Goal: Check status: Check status

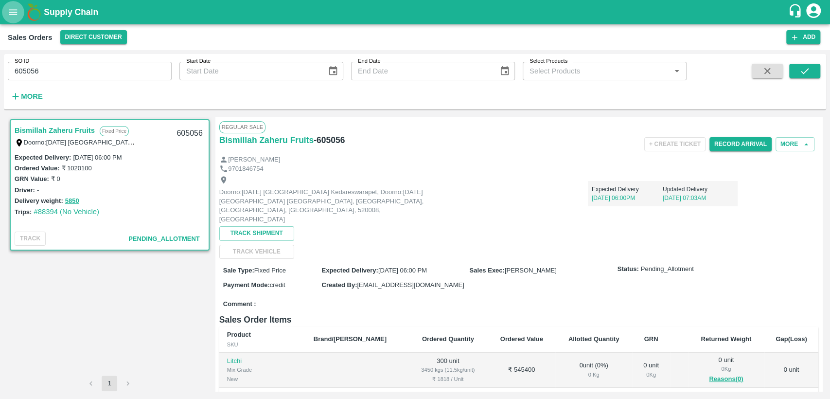
click at [12, 7] on icon "open drawer" at bounding box center [13, 12] width 11 height 11
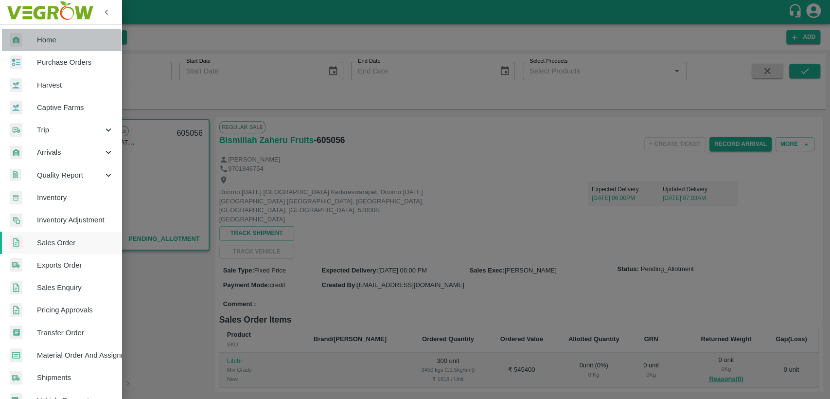
click at [43, 48] on link "Home" at bounding box center [61, 40] width 122 height 22
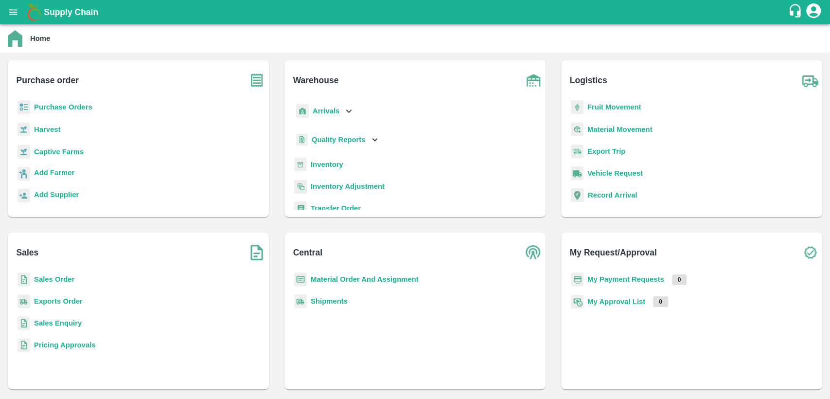
click at [67, 106] on b "Purchase Orders" at bounding box center [63, 107] width 58 height 8
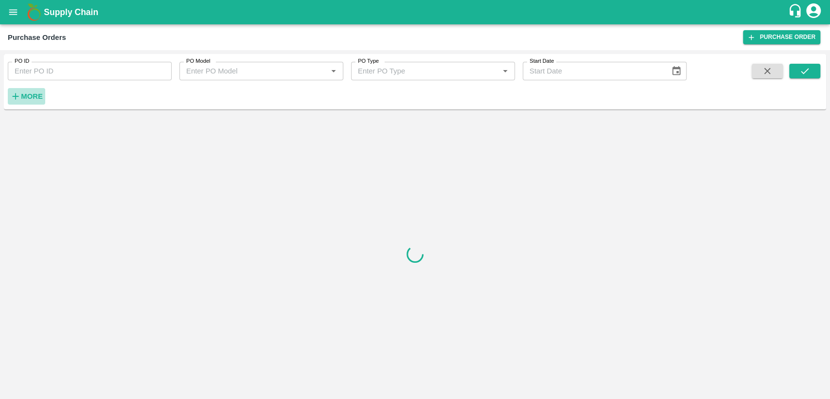
click at [35, 96] on strong "More" at bounding box center [32, 96] width 22 height 8
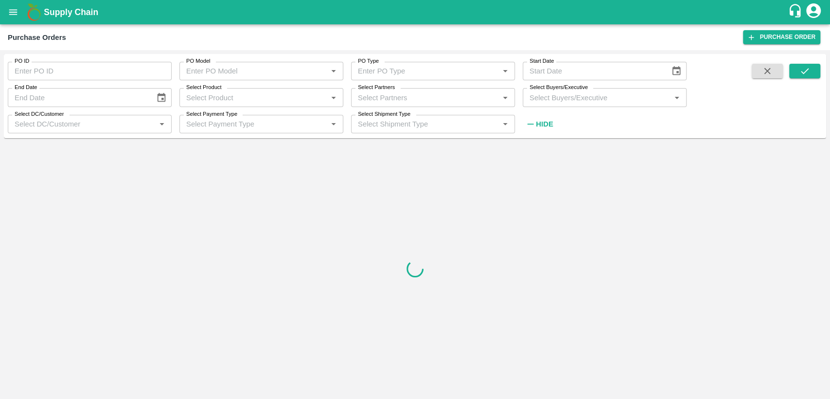
click at [536, 96] on input "Select Buyers/Executive" at bounding box center [597, 97] width 142 height 13
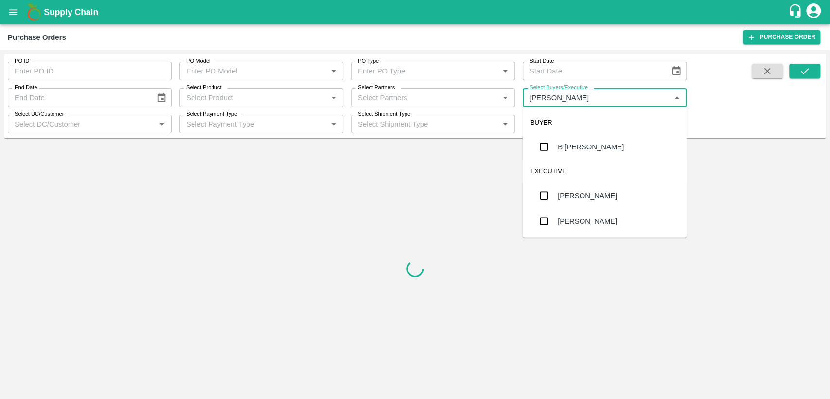
type input "chandra"
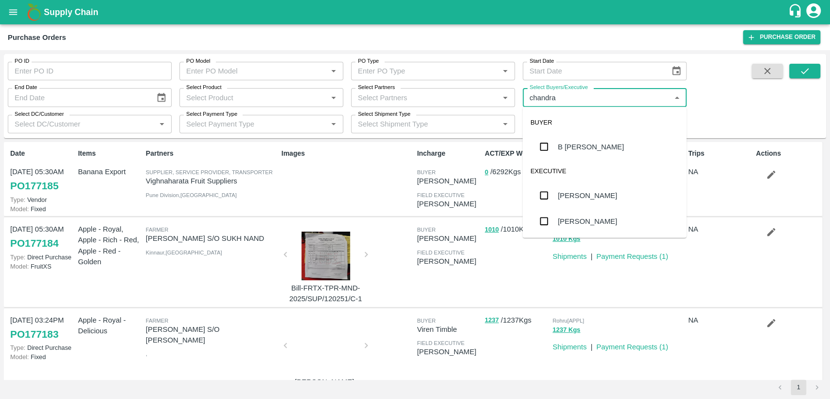
click at [614, 146] on div "B Chandra Sekhar" at bounding box center [591, 146] width 66 height 11
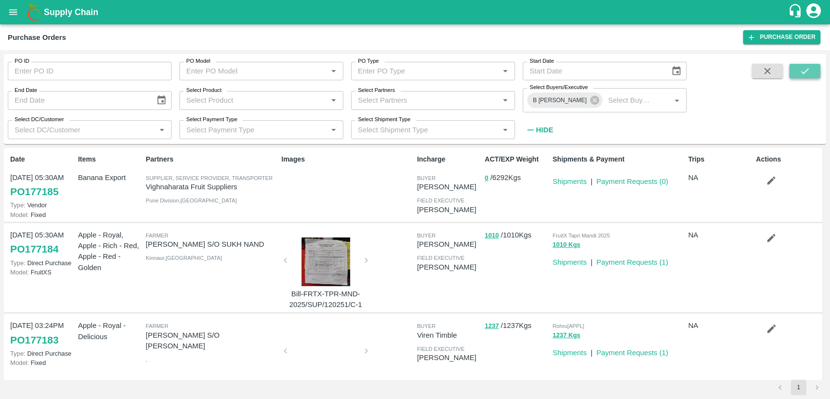
click at [800, 70] on icon "submit" at bounding box center [804, 71] width 11 height 11
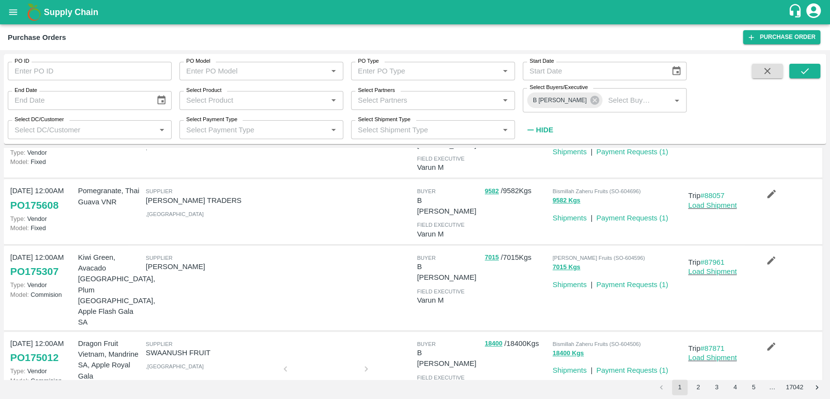
scroll to position [424, 0]
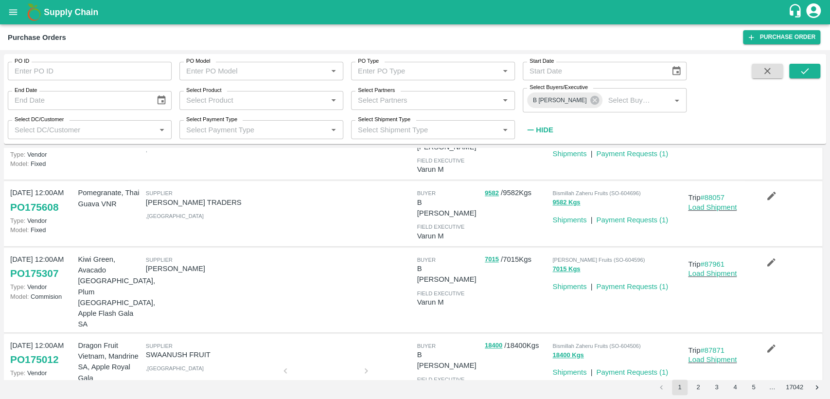
click at [15, 20] on button "open drawer" at bounding box center [13, 12] width 22 height 22
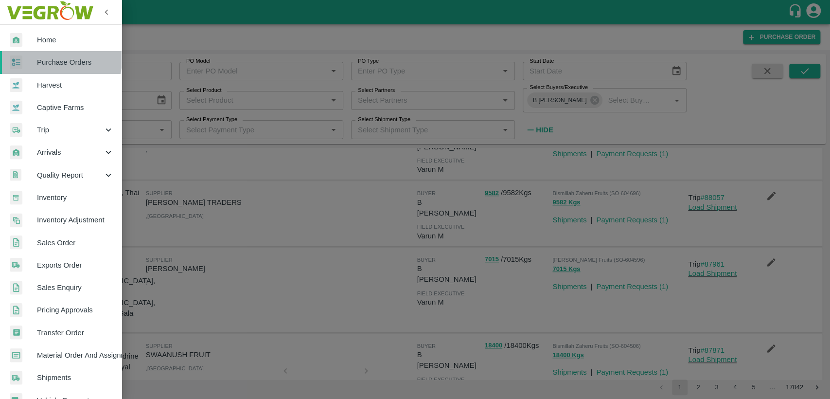
click at [51, 59] on span "Purchase Orders" at bounding box center [75, 62] width 77 height 11
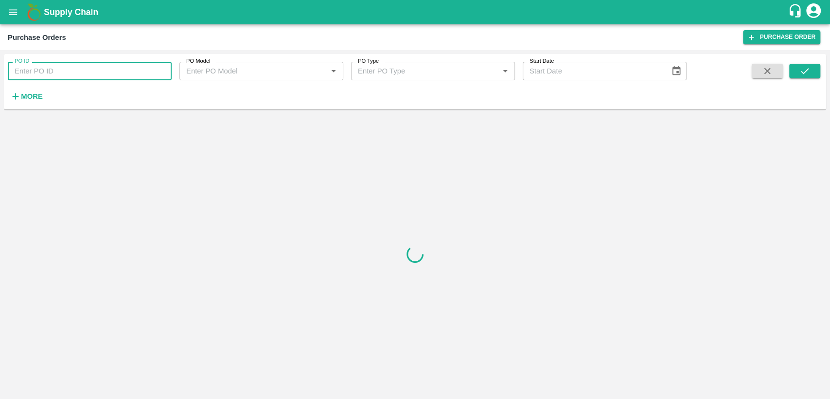
click at [58, 68] on input "PO ID" at bounding box center [90, 71] width 164 height 18
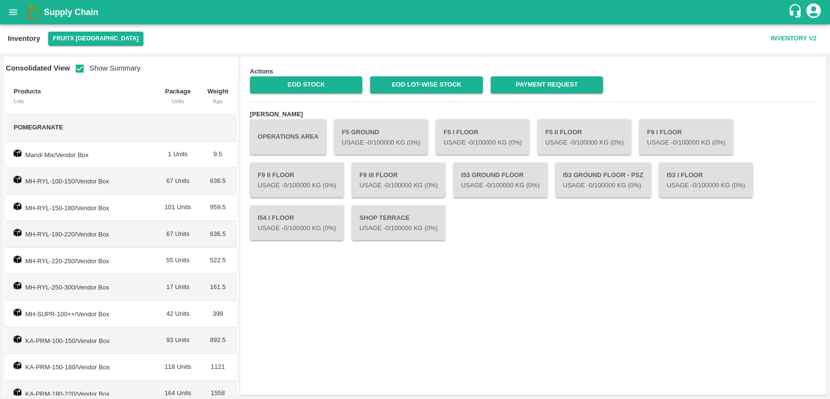
drag, startPoint x: 1, startPoint y: 3, endPoint x: 9, endPoint y: 12, distance: 11.7
click at [9, 12] on div "Supply Chain" at bounding box center [415, 12] width 830 height 24
drag, startPoint x: 9, startPoint y: 12, endPoint x: 15, endPoint y: 17, distance: 7.6
click at [15, 17] on icon "open drawer" at bounding box center [13, 12] width 11 height 11
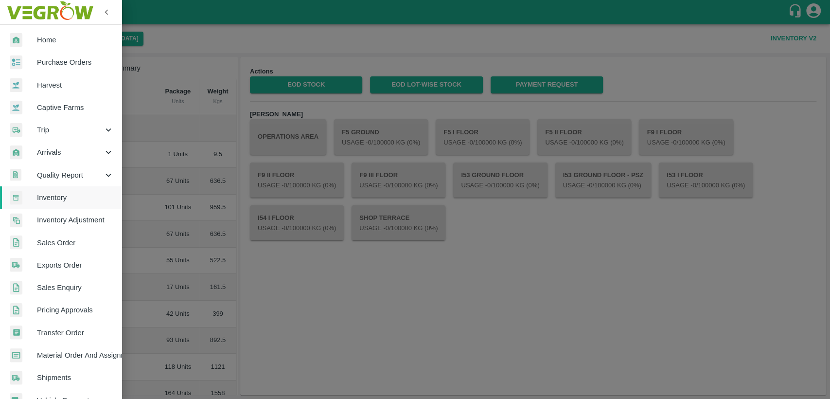
click at [15, 17] on img at bounding box center [49, 12] width 91 height 30
click at [47, 43] on span "Home" at bounding box center [75, 40] width 77 height 11
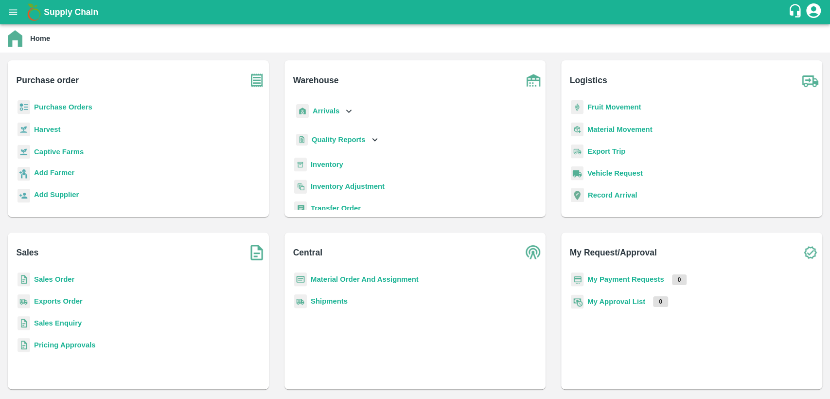
click at [54, 111] on p "Purchase Orders" at bounding box center [63, 107] width 58 height 11
click at [54, 106] on b "Purchase Orders" at bounding box center [63, 107] width 58 height 8
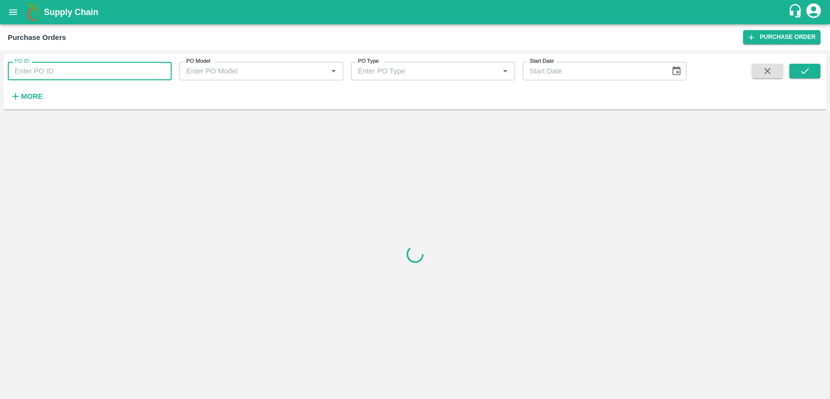
click at [43, 65] on input "PO ID" at bounding box center [90, 71] width 164 height 18
click at [804, 70] on icon "submit" at bounding box center [804, 71] width 11 height 11
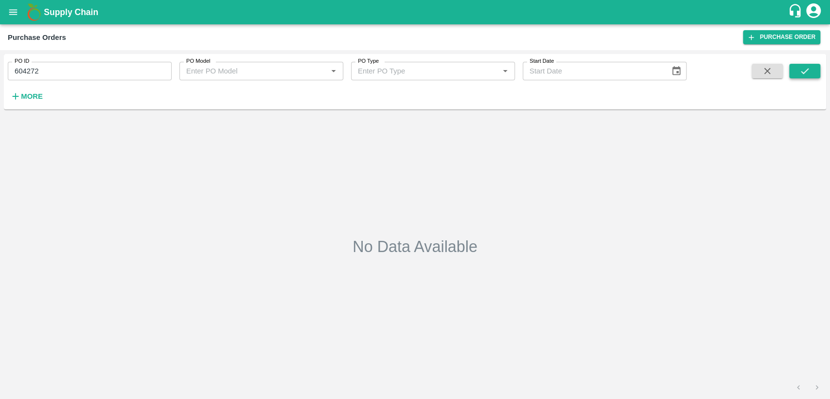
click at [804, 70] on icon "submit" at bounding box center [804, 71] width 11 height 11
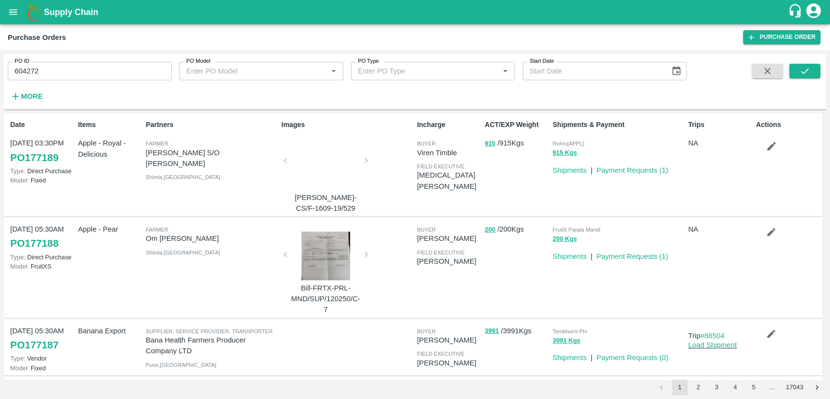
click at [45, 69] on input "604272" at bounding box center [90, 71] width 164 height 18
paste input "text"
type input "174128"
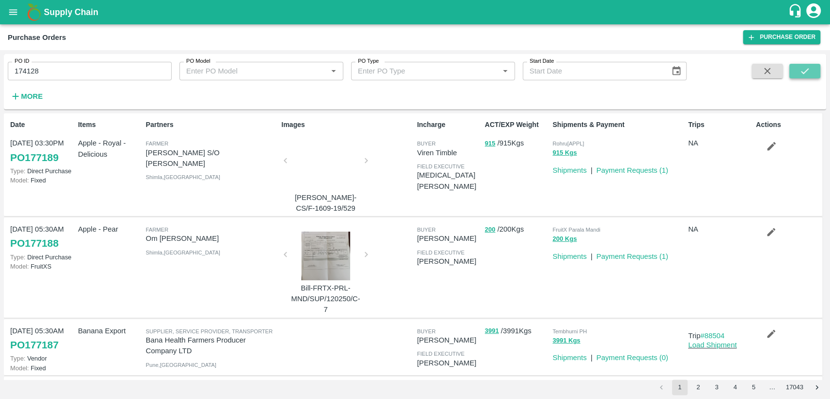
click at [813, 68] on button "submit" at bounding box center [804, 71] width 31 height 15
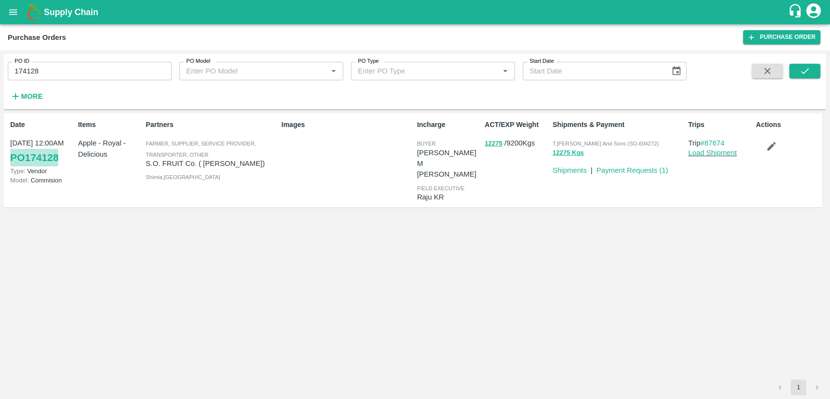
click at [51, 157] on link "PO 174128" at bounding box center [34, 158] width 48 height 18
click at [6, 5] on button "open drawer" at bounding box center [13, 12] width 22 height 22
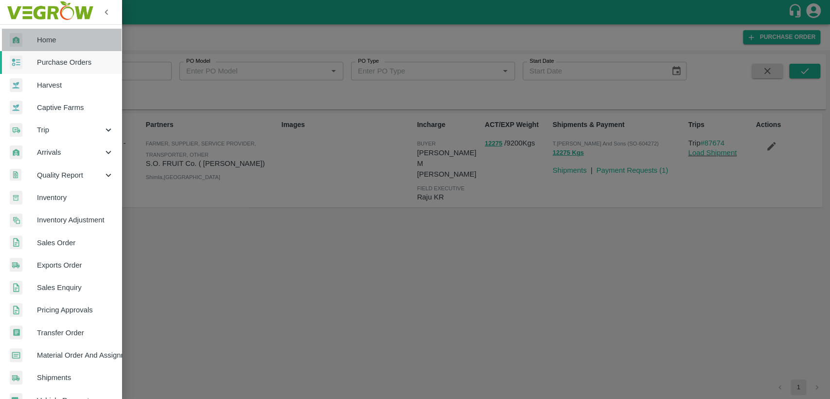
click at [67, 36] on span "Home" at bounding box center [75, 40] width 77 height 11
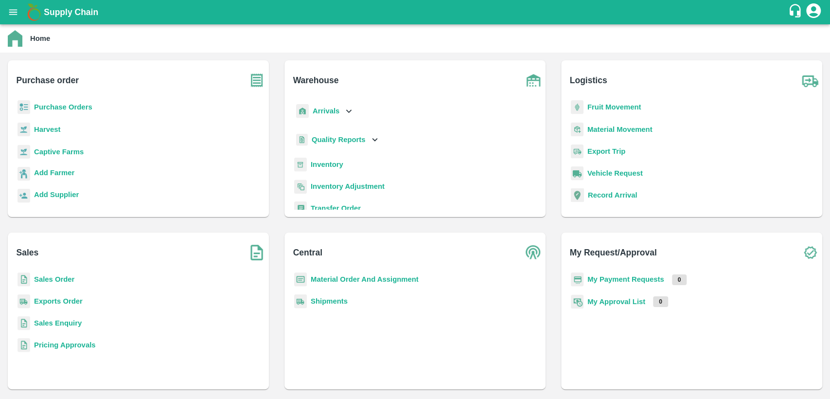
click at [59, 280] on b "Sales Order" at bounding box center [54, 279] width 40 height 8
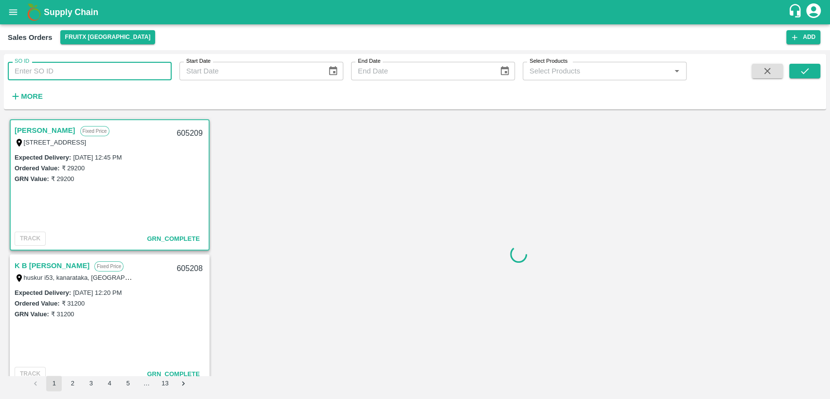
click at [89, 75] on input "SO ID" at bounding box center [90, 71] width 164 height 18
paste input "603939"
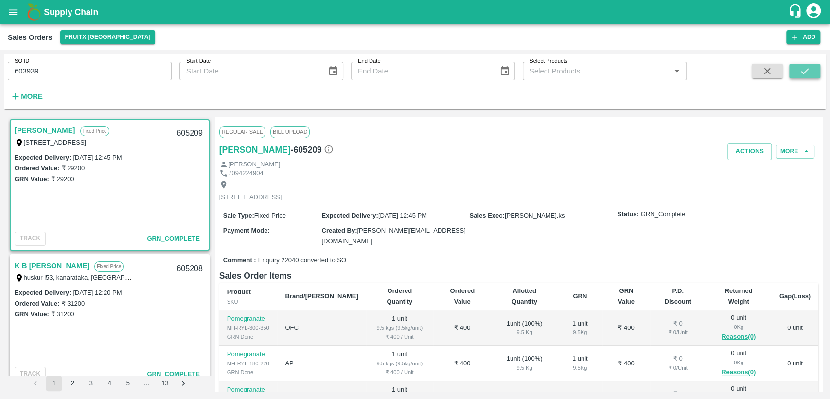
click at [806, 69] on icon "submit" at bounding box center [804, 71] width 11 height 11
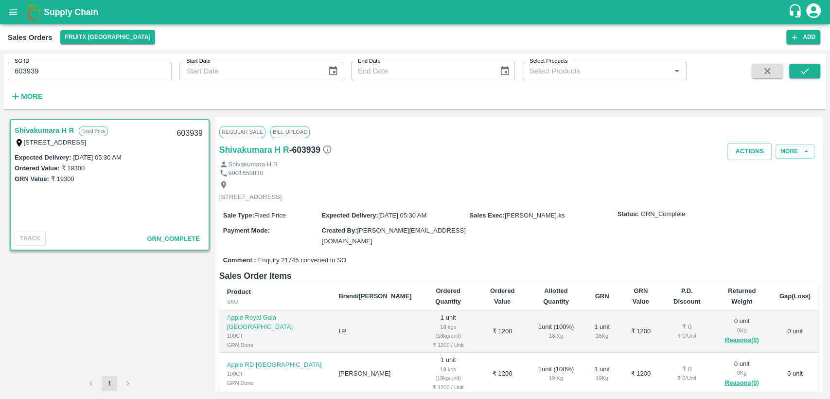
click at [55, 72] on input "603939" at bounding box center [90, 71] width 164 height 18
paste input "text"
click at [797, 73] on button "submit" at bounding box center [804, 71] width 31 height 15
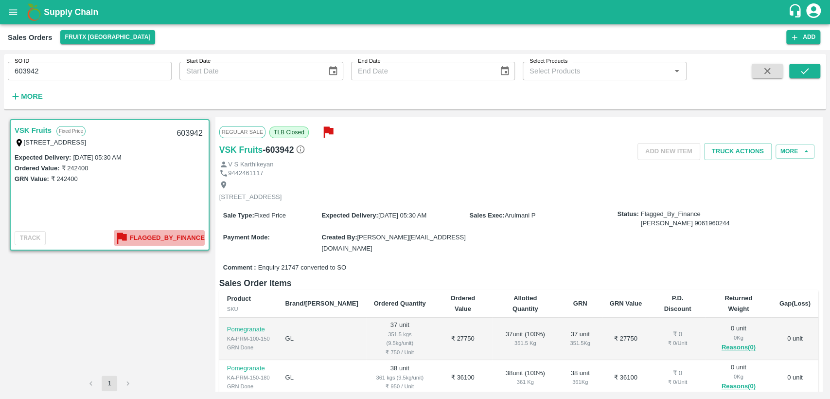
click at [177, 235] on b "Flagged_By_Finance" at bounding box center [167, 237] width 75 height 11
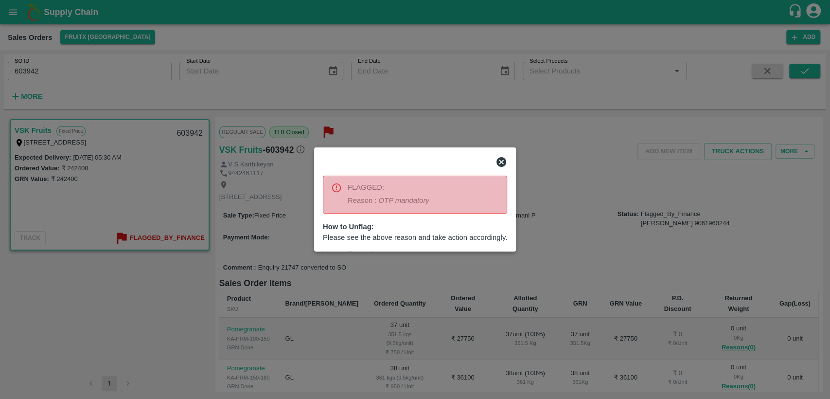
click at [504, 164] on icon at bounding box center [501, 162] width 10 height 10
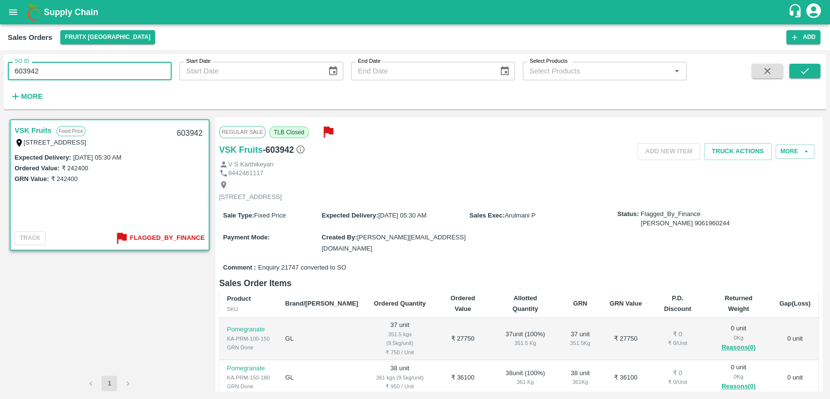
click at [26, 73] on input "603942" at bounding box center [90, 71] width 164 height 18
paste input "text"
click at [808, 68] on icon "submit" at bounding box center [804, 71] width 11 height 11
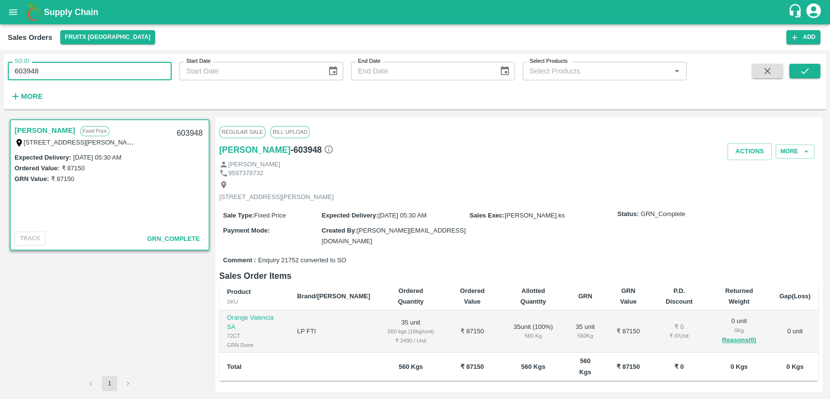
click at [51, 65] on input "603948" at bounding box center [90, 71] width 164 height 18
click at [808, 68] on icon "submit" at bounding box center [804, 71] width 11 height 11
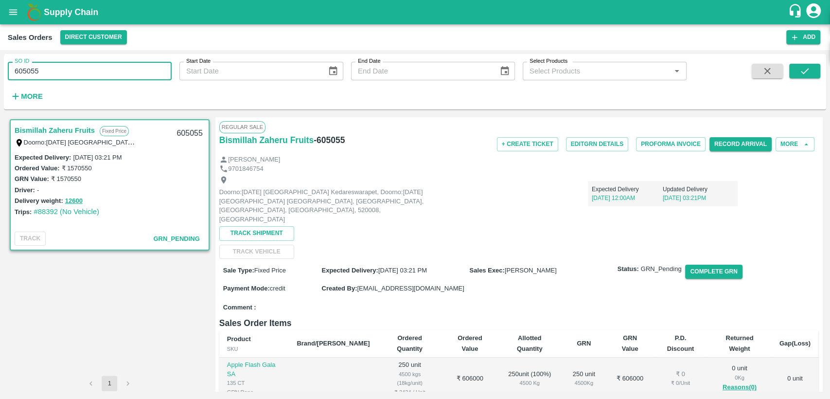
click at [123, 73] on input "605055" at bounding box center [90, 71] width 164 height 18
click at [813, 72] on button "submit" at bounding box center [804, 71] width 31 height 15
click at [54, 70] on input "605056" at bounding box center [90, 71] width 164 height 18
type input "604715"
click at [800, 68] on icon "submit" at bounding box center [804, 71] width 11 height 11
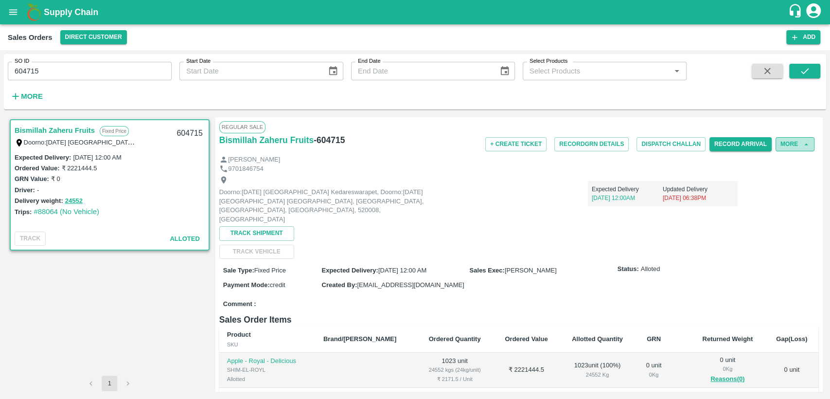
click at [792, 140] on button "More" at bounding box center [794, 144] width 39 height 14
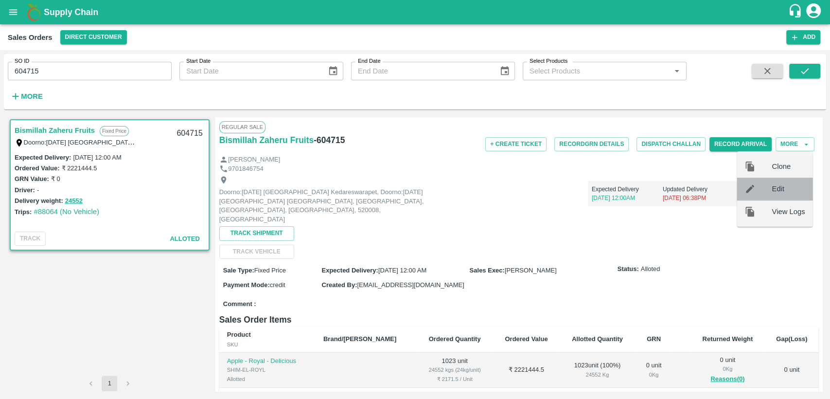
click at [782, 191] on span "Edit" at bounding box center [787, 188] width 33 height 11
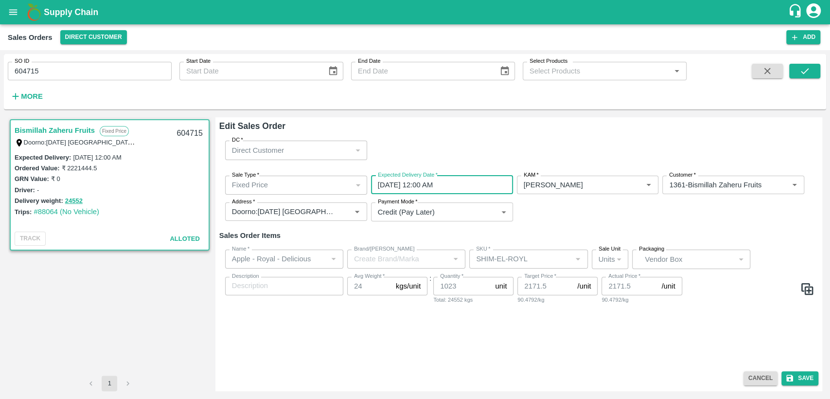
click at [439, 185] on input "12/09/2025 12:00 AM" at bounding box center [438, 184] width 135 height 18
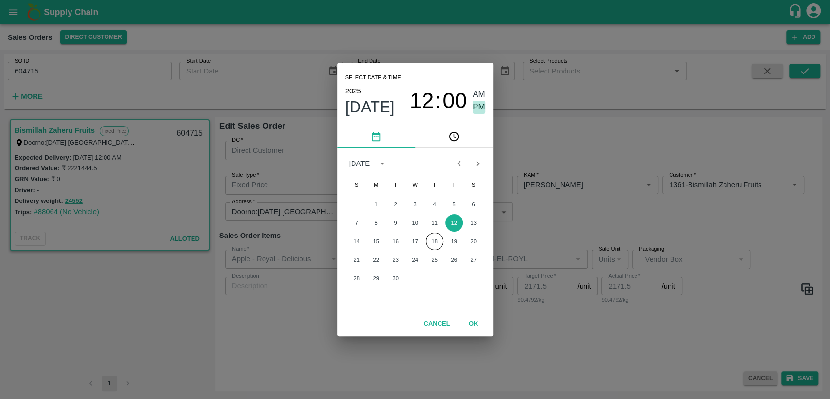
click at [478, 108] on span "PM" at bounding box center [479, 107] width 13 height 13
click at [472, 320] on button "OK" at bounding box center [473, 323] width 31 height 17
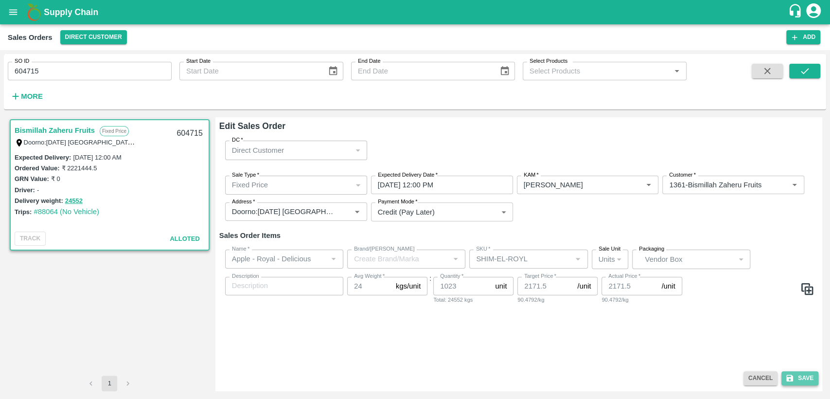
click at [797, 376] on button "Save" at bounding box center [799, 378] width 37 height 14
click at [464, 187] on input "12/09/2025 12:00 PM" at bounding box center [438, 184] width 135 height 18
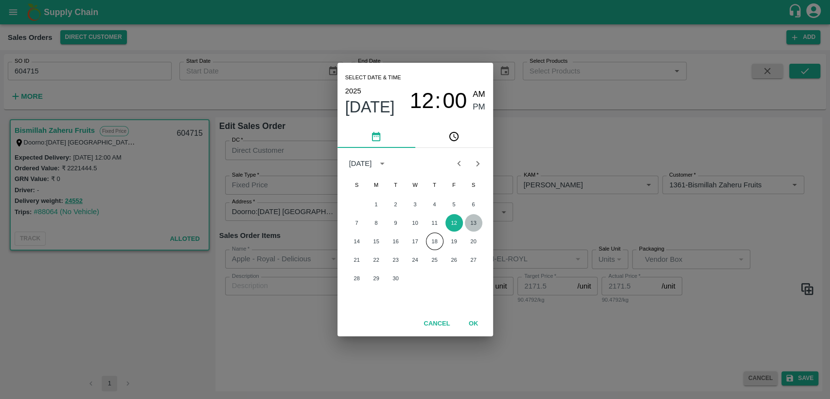
click at [473, 222] on button "13" at bounding box center [474, 223] width 18 height 18
type input "13/09/2025 12:00 PM"
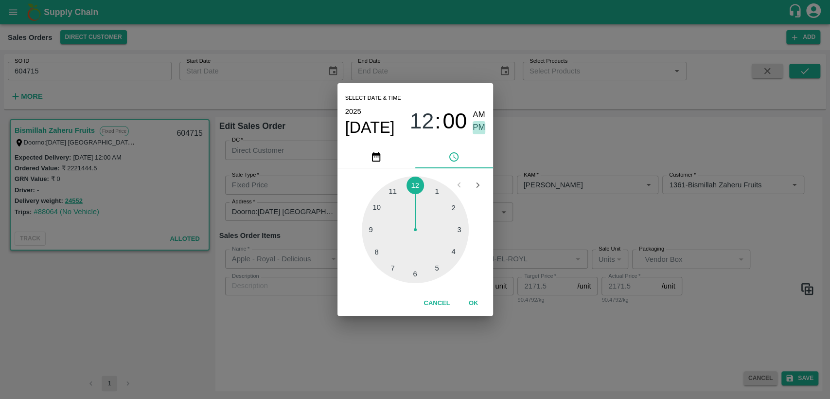
click at [481, 127] on span "PM" at bounding box center [479, 127] width 13 height 13
click at [476, 301] on button "OK" at bounding box center [473, 303] width 31 height 17
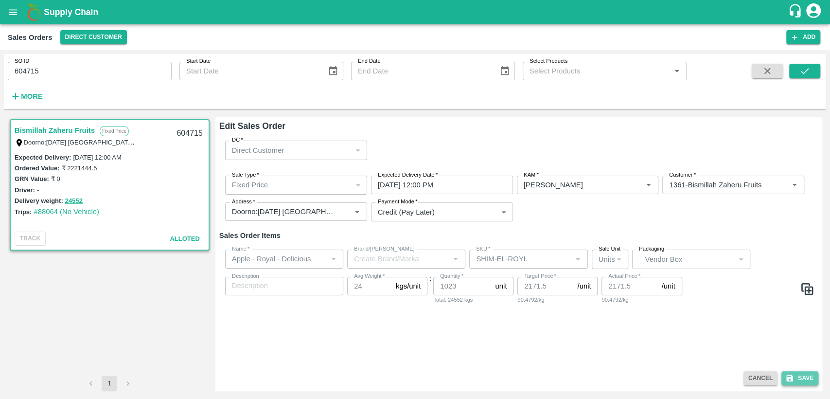
click at [792, 377] on icon "submit" at bounding box center [789, 378] width 7 height 7
click at [771, 71] on icon "button" at bounding box center [767, 71] width 11 height 11
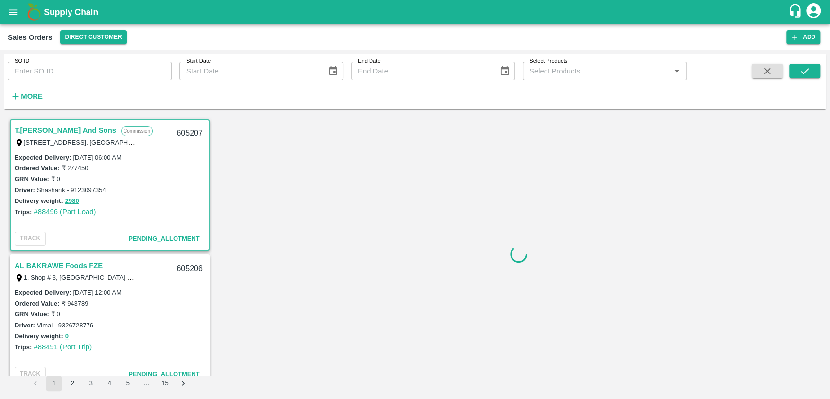
scroll to position [2, 0]
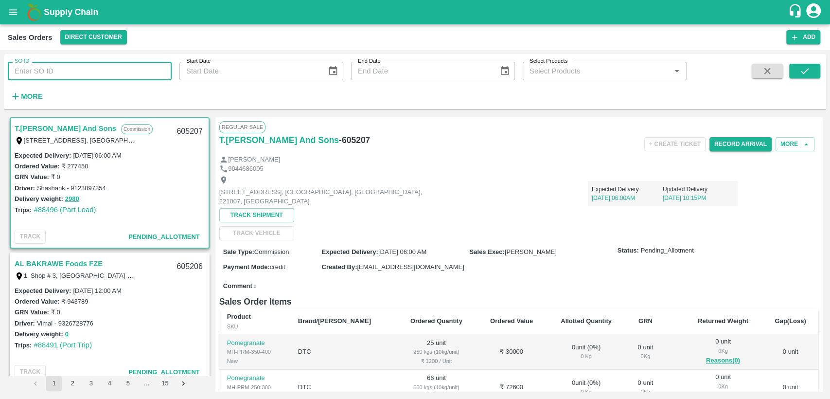
click at [89, 74] on input "SO ID" at bounding box center [90, 71] width 164 height 18
click at [809, 68] on icon "submit" at bounding box center [804, 71] width 11 height 11
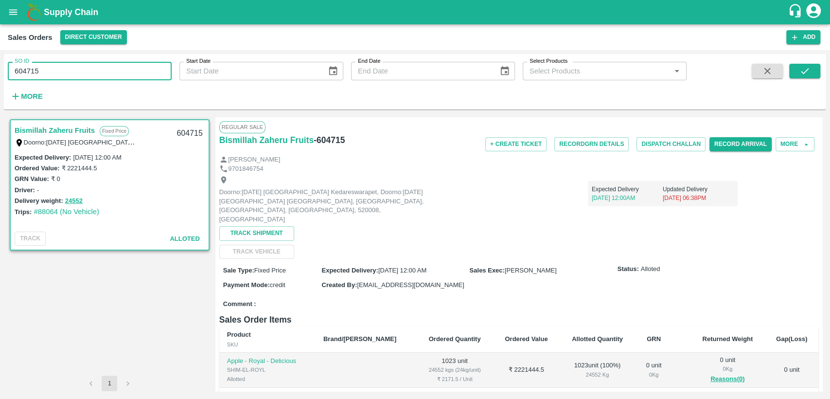
click at [51, 75] on input "604715" at bounding box center [90, 71] width 164 height 18
click at [799, 71] on icon "submit" at bounding box center [804, 71] width 11 height 11
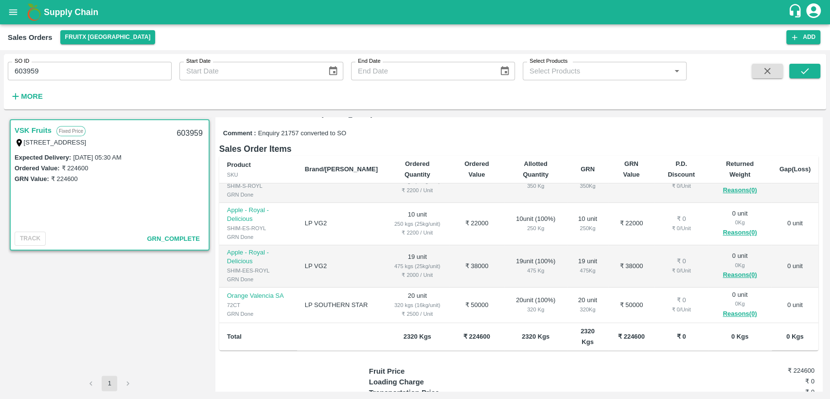
scroll to position [195, 0]
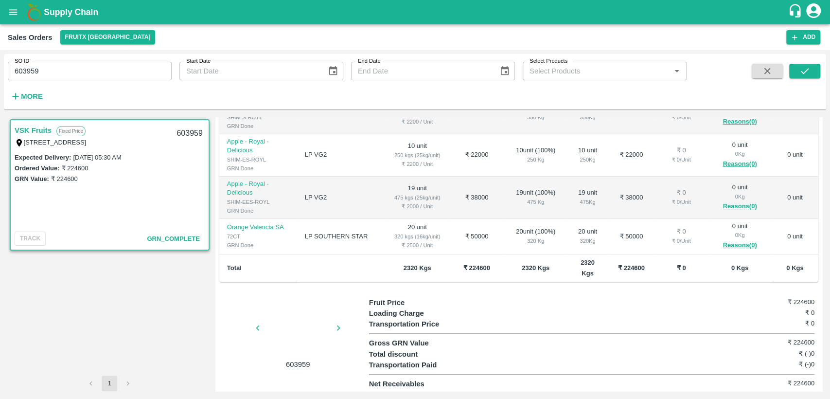
click at [308, 334] on div at bounding box center [298, 331] width 73 height 52
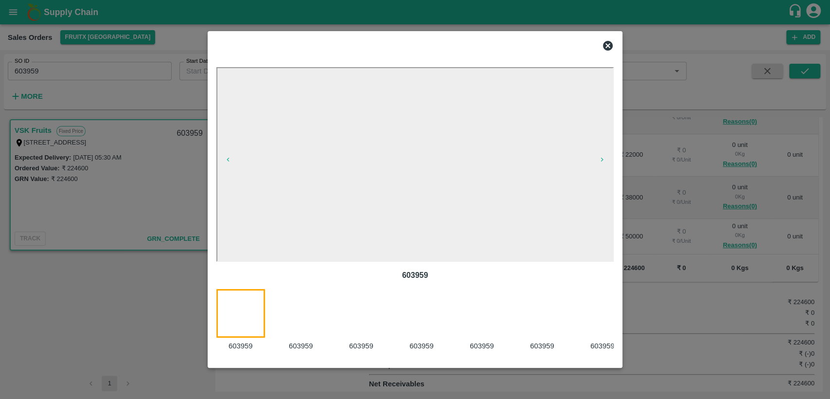
click at [413, 316] on div at bounding box center [427, 320] width 60 height 63
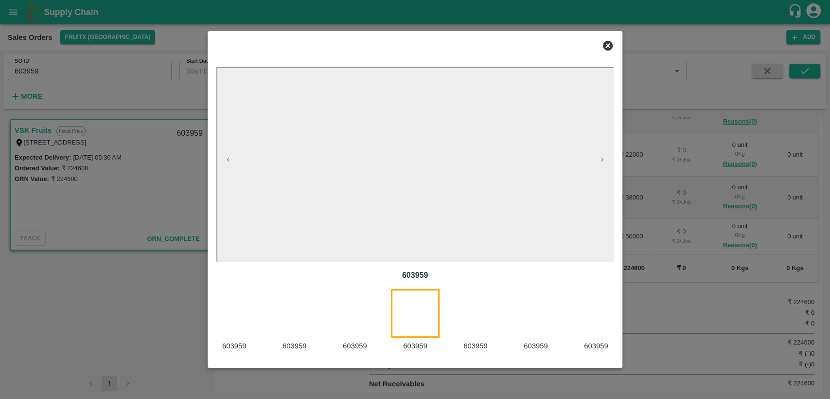
click at [471, 311] on div at bounding box center [481, 320] width 60 height 63
click at [475, 313] on div at bounding box center [481, 320] width 60 height 63
click at [605, 45] on icon at bounding box center [608, 46] width 10 height 10
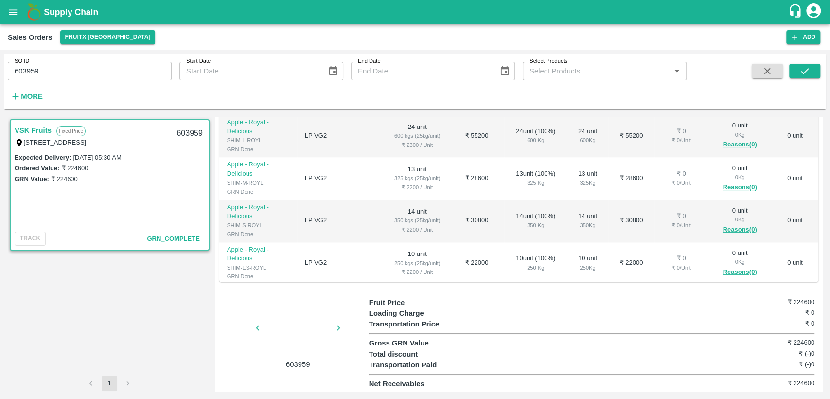
scroll to position [0, 0]
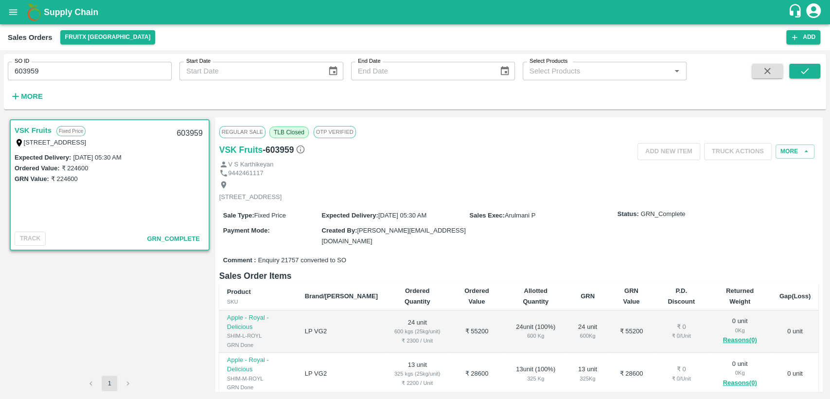
click at [334, 133] on span "OTP VERIFIED" at bounding box center [335, 132] width 42 height 12
click at [105, 74] on input "603959" at bounding box center [90, 71] width 164 height 18
type input "604715"
click at [792, 71] on button "submit" at bounding box center [804, 71] width 31 height 15
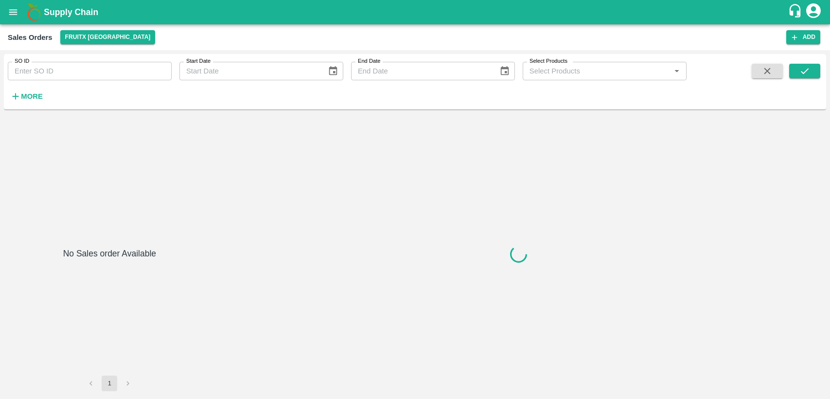
type input "545812"
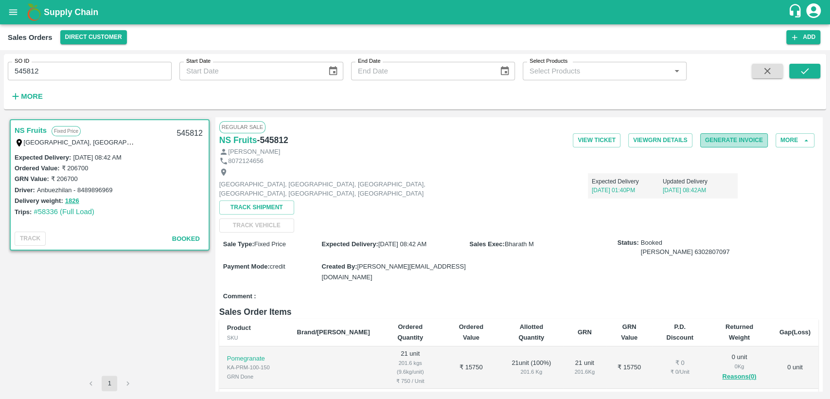
click at [731, 144] on button "Generate Invoice" at bounding box center [734, 140] width 68 height 14
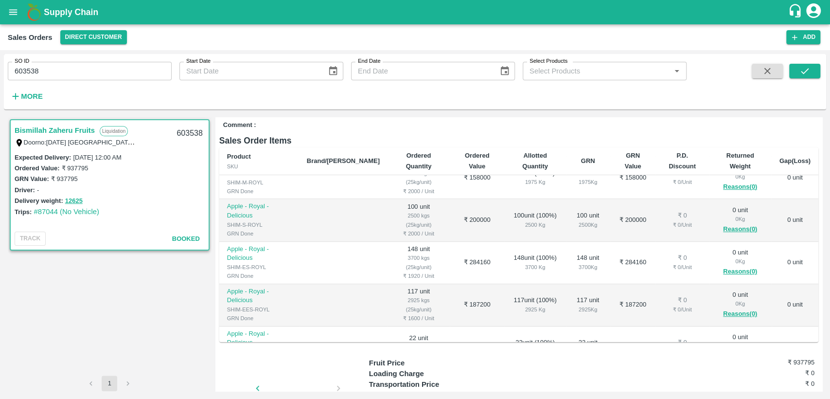
scroll to position [231, 0]
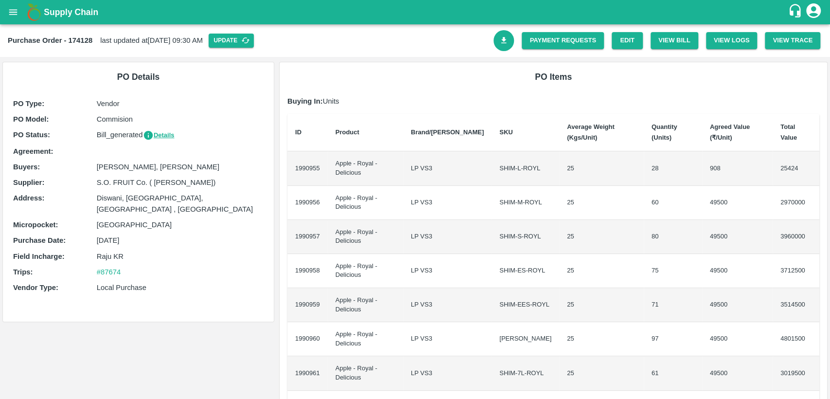
click at [711, 198] on td "49500" at bounding box center [737, 203] width 70 height 34
click at [711, 232] on td "49500" at bounding box center [737, 237] width 70 height 34
drag, startPoint x: 712, startPoint y: 272, endPoint x: 639, endPoint y: 265, distance: 73.2
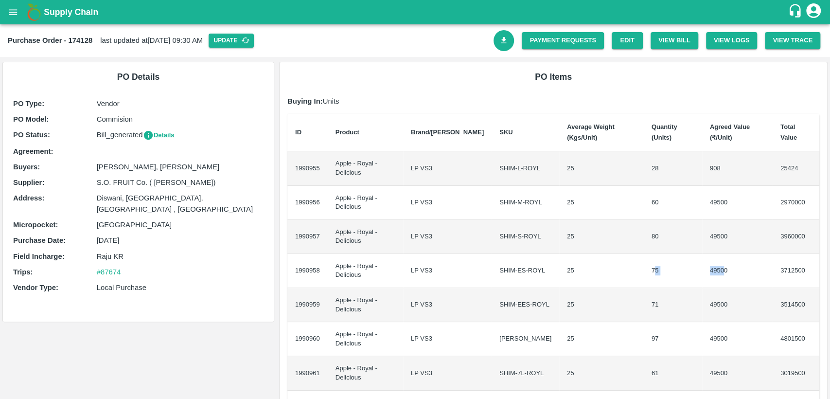
click at [639, 265] on tr "1990958 Apple - Royal - Delicious LP VS3 SHIM-ES-ROYL 25 75 49500 3712500" at bounding box center [553, 271] width 532 height 34
click at [710, 271] on td "49500" at bounding box center [737, 271] width 70 height 34
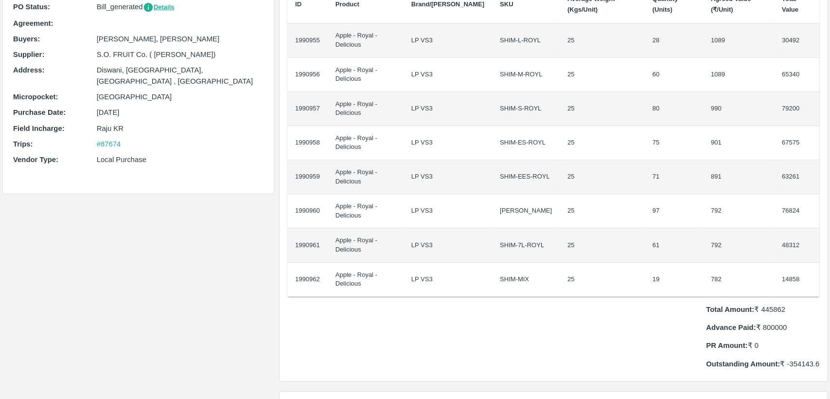
scroll to position [128, 0]
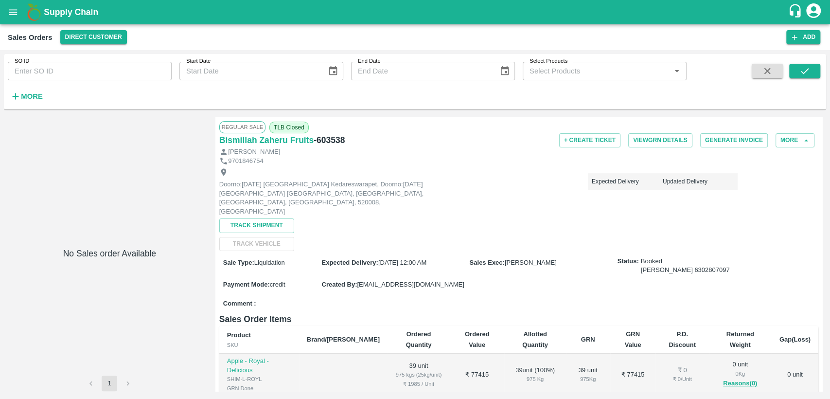
type input "603538"
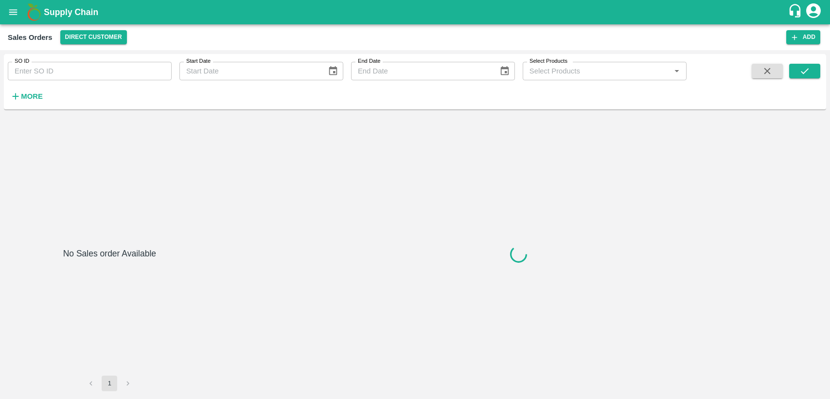
type input "603538"
